Goal: Communication & Community: Answer question/provide support

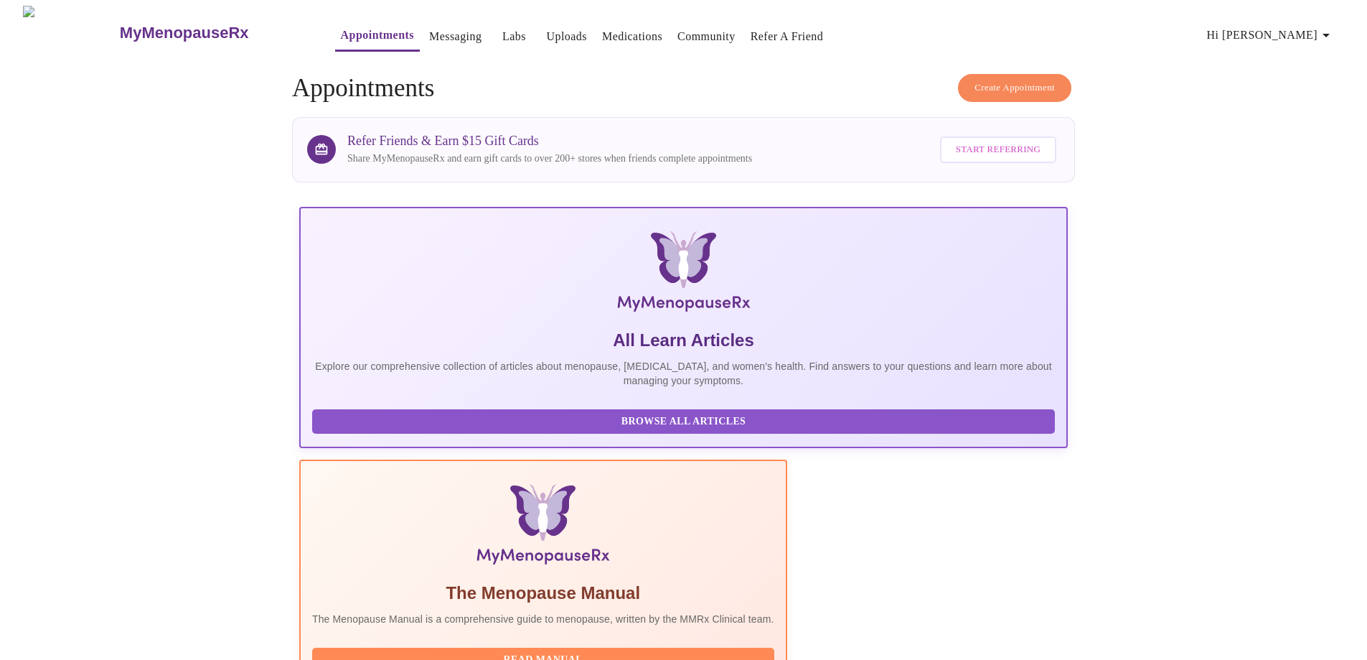
scroll to position [286, 0]
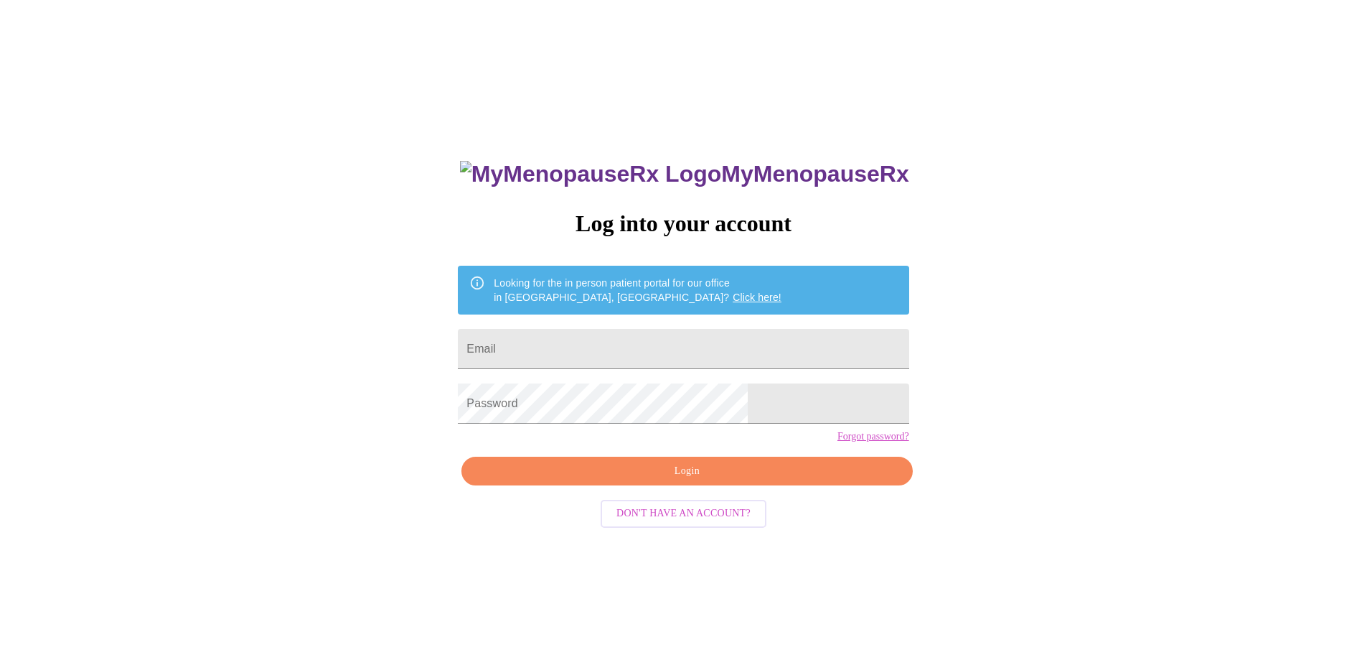
scroll to position [14, 0]
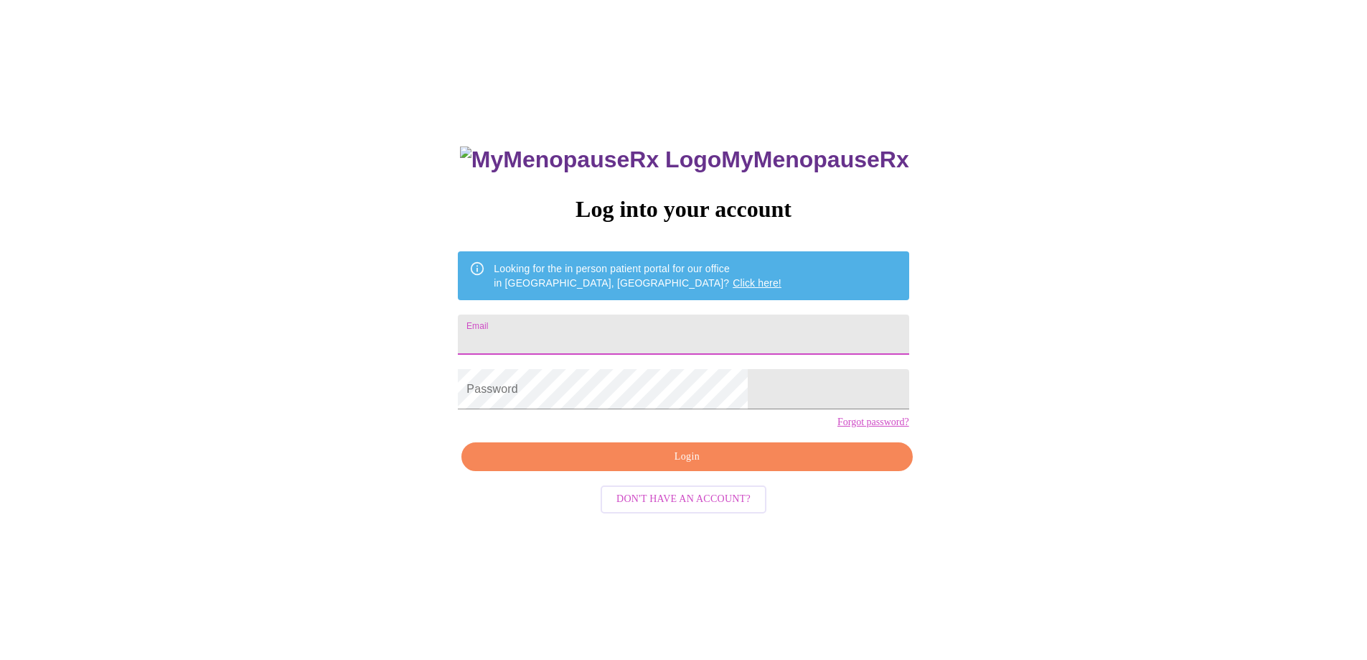
click at [599, 332] on input "Email" at bounding box center [683, 334] width 451 height 40
click at [708, 329] on input "Email" at bounding box center [683, 334] width 451 height 40
drag, startPoint x: 709, startPoint y: 329, endPoint x: 718, endPoint y: 327, distance: 8.9
click at [709, 328] on input "Email" at bounding box center [683, 334] width 451 height 40
click at [1005, 316] on div "MyMenopauseRx Log into your account Looking for the in person patient portal fo…" at bounding box center [684, 387] width 1356 height 792
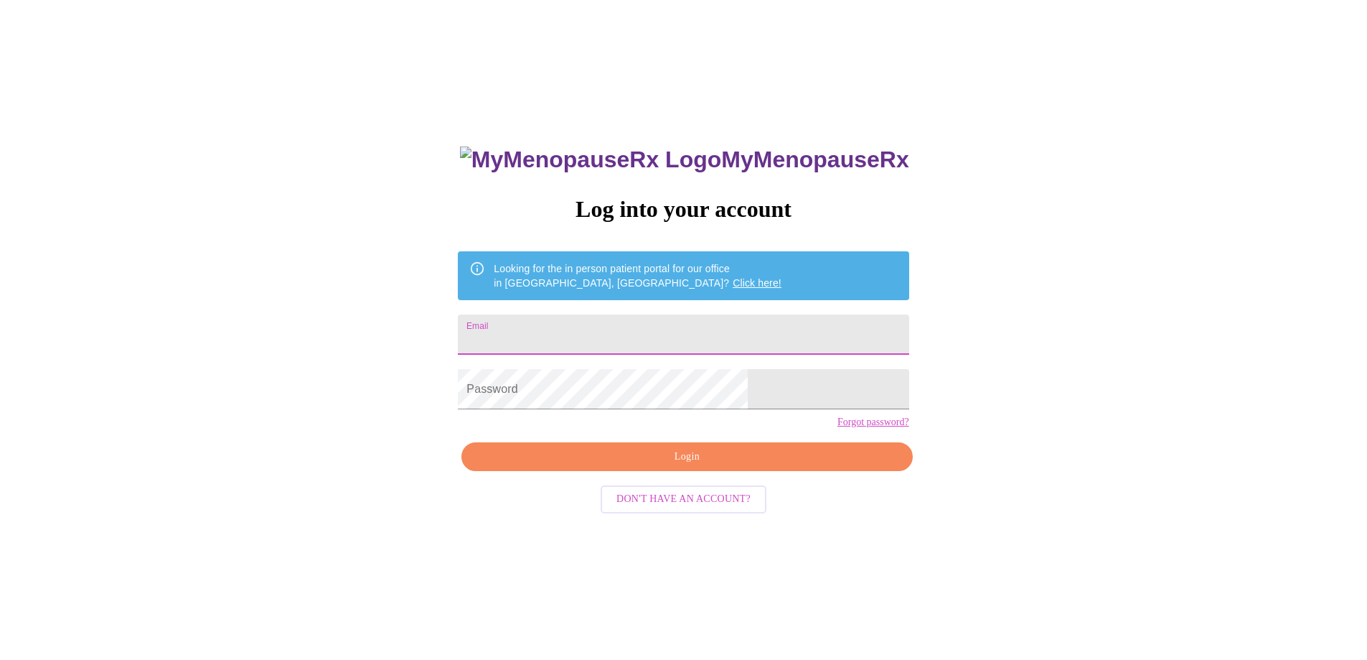
click at [760, 324] on input "Email" at bounding box center [683, 334] width 451 height 40
type input "megan.henken@gmail.com"
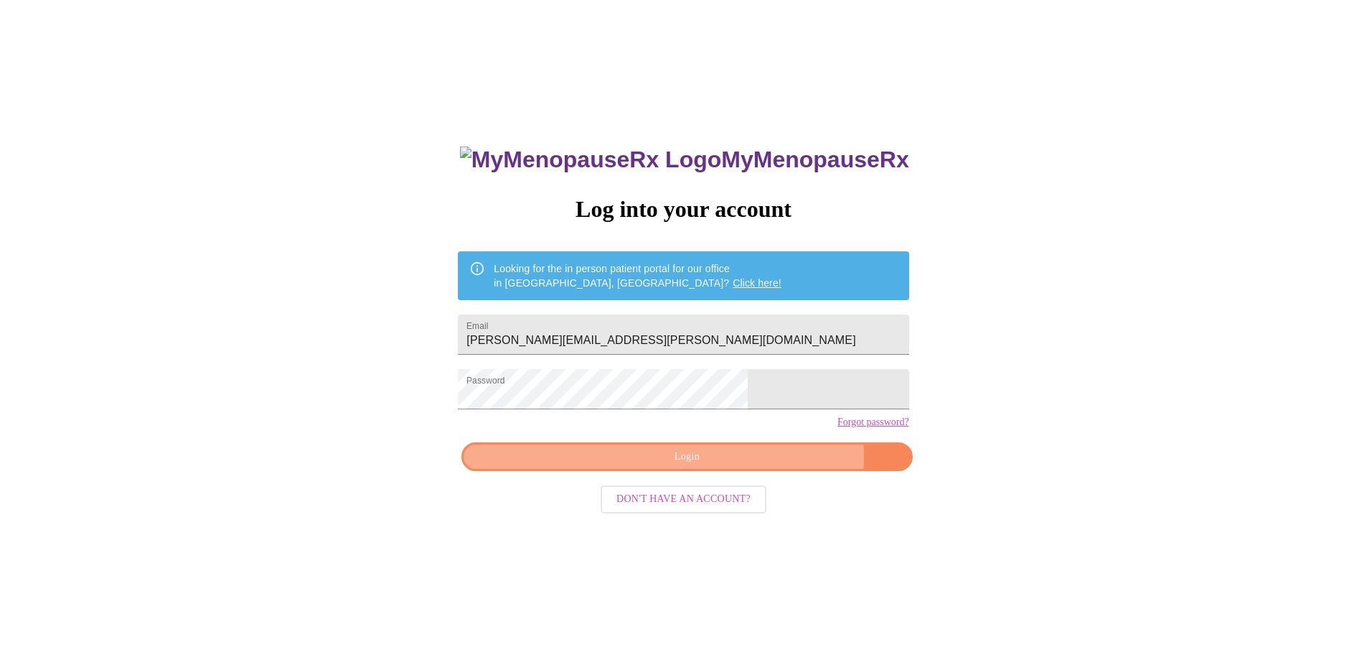
click at [744, 466] on span "Login" at bounding box center [687, 457] width 418 height 18
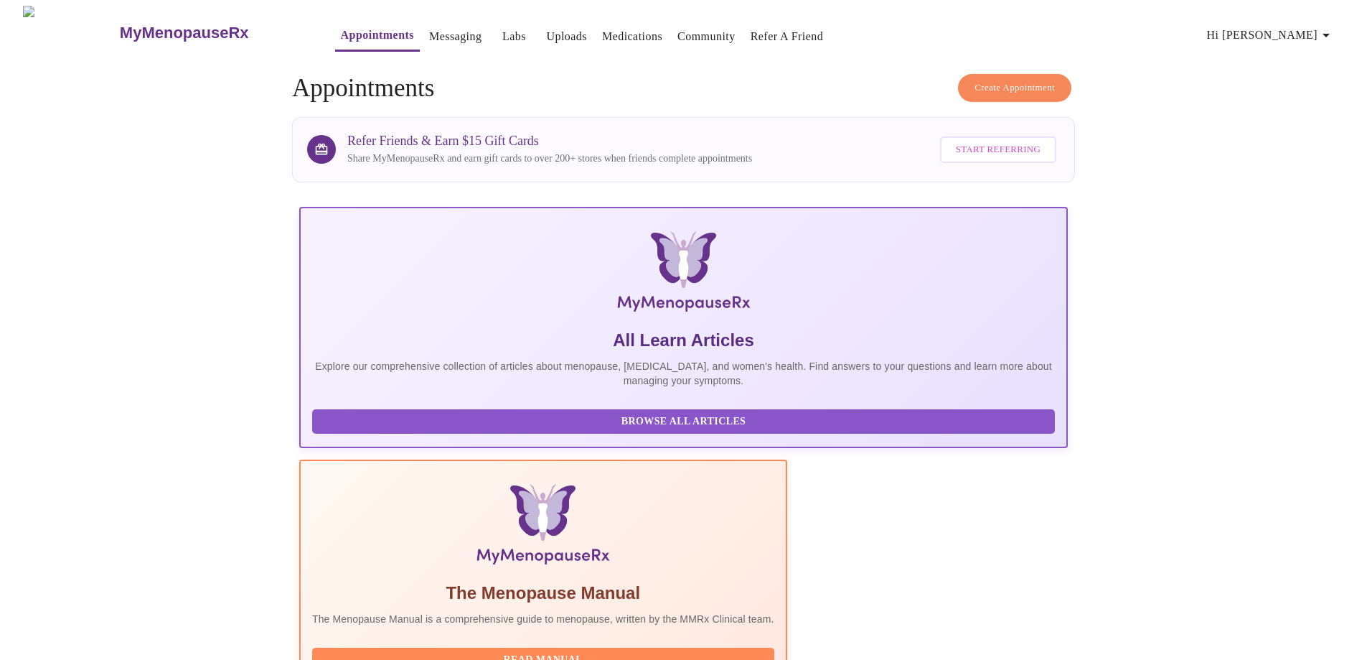
click at [429, 37] on link "Messaging" at bounding box center [455, 37] width 52 height 20
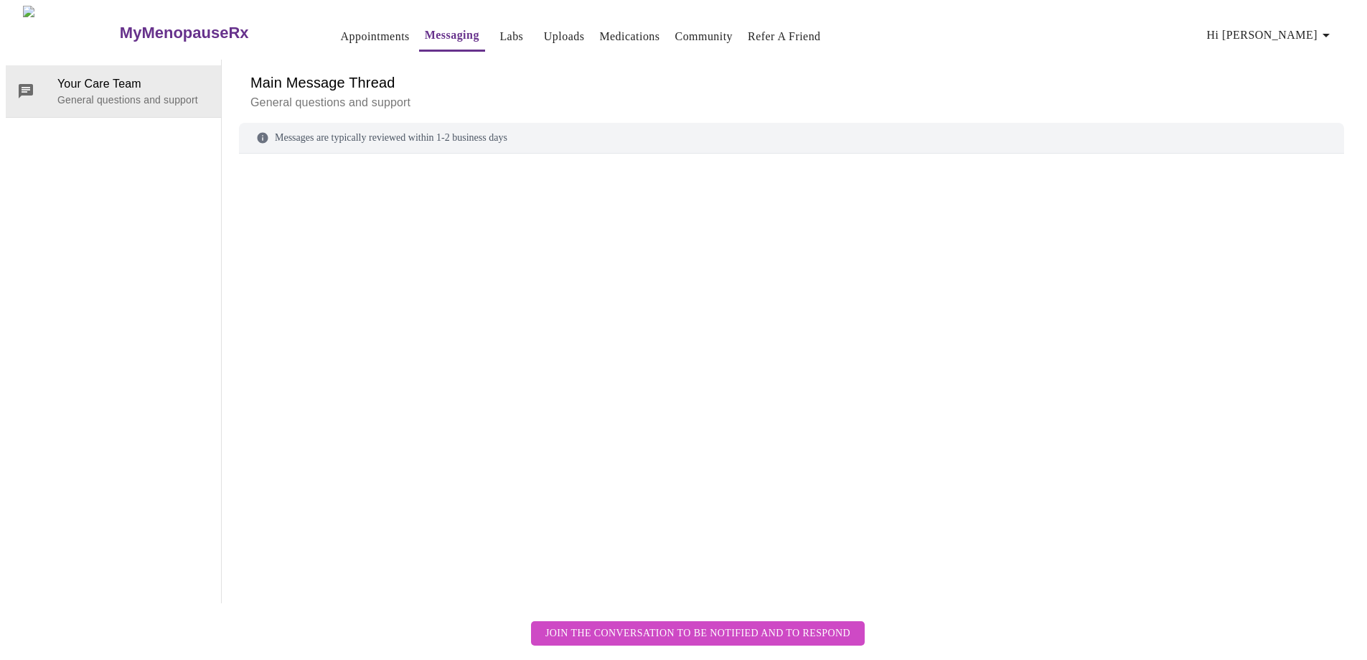
scroll to position [54, 0]
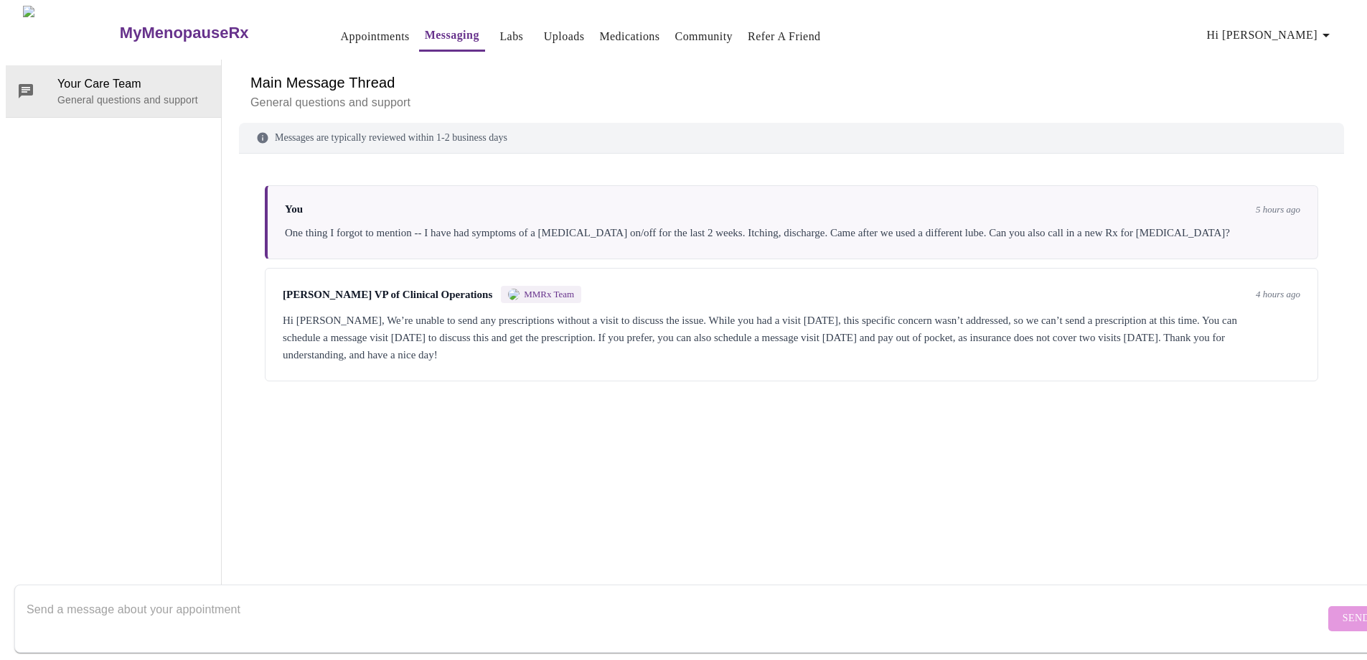
click at [505, 600] on textarea "Send a message about your appointment" at bounding box center [676, 618] width 1298 height 46
type textarea "Ok, thanks I will find another option."
click at [1333, 606] on button "Send" at bounding box center [1356, 618] width 56 height 25
click at [244, 599] on textarea "Ok, thanks I will find another option." at bounding box center [681, 618] width 1308 height 46
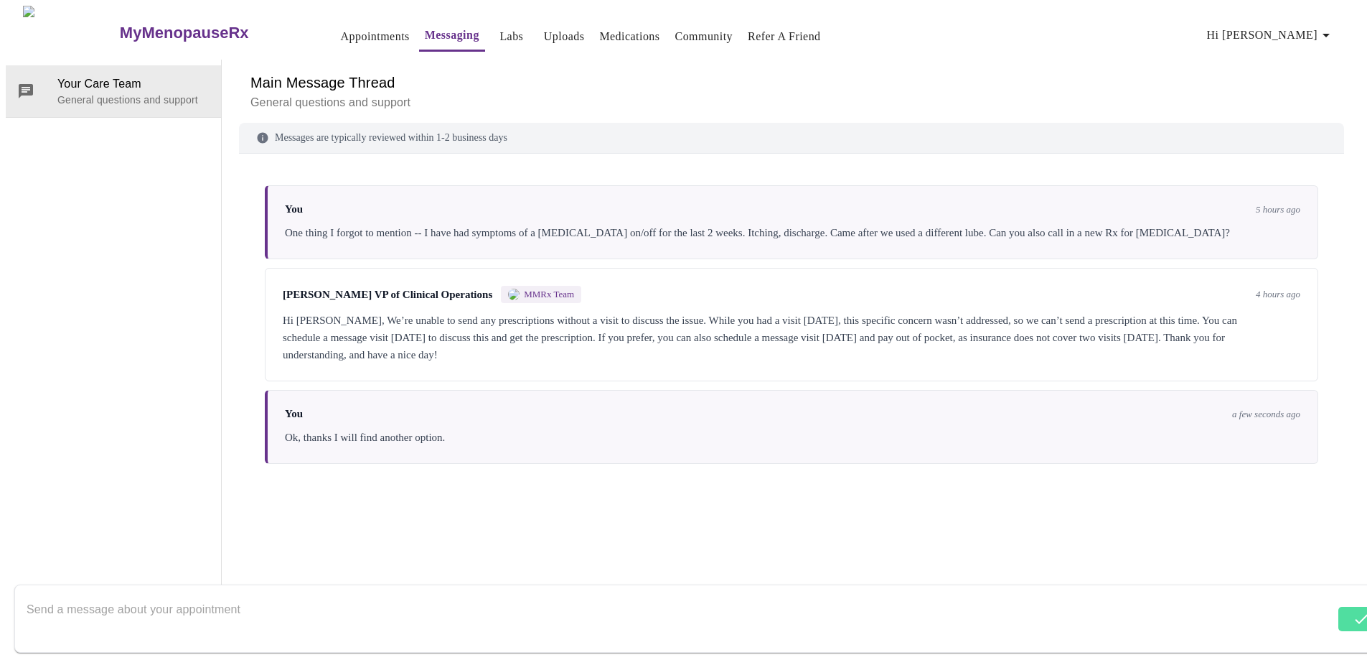
click at [610, 601] on textarea "Send a message about your appointment" at bounding box center [681, 618] width 1308 height 46
